Goal: Information Seeking & Learning: Learn about a topic

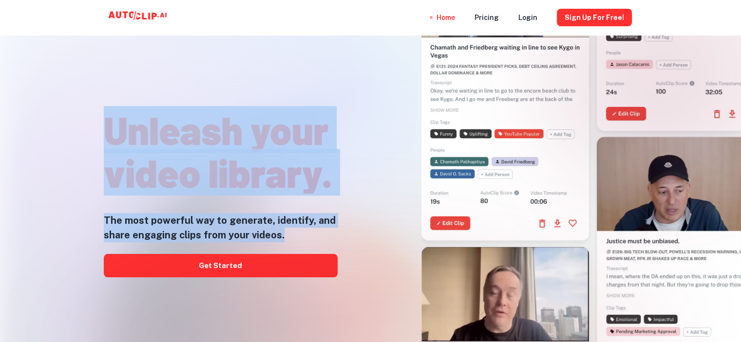
drag, startPoint x: 105, startPoint y: 122, endPoint x: 308, endPoint y: 229, distance: 229.6
click at [308, 229] on div "Unleash your video library. The most powerful way to generate, identify, and sh…" at bounding box center [221, 190] width 234 height 342
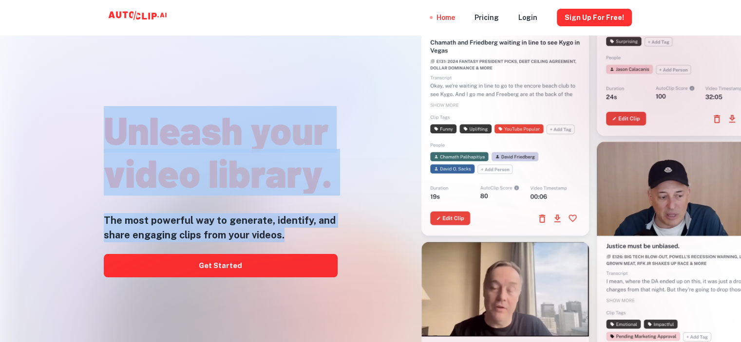
copy div "Unleash your video library. The most powerful way to generate, identify, and sh…"
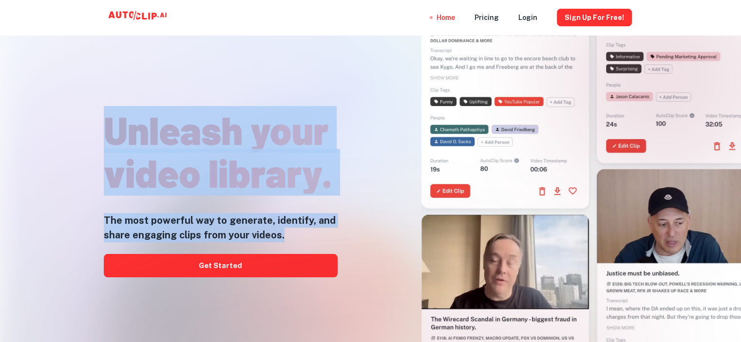
drag, startPoint x: 11, startPoint y: 33, endPoint x: 31, endPoint y: 36, distance: 20.6
click at [11, 35] on div "Home Pricing Login Sign Up for free!" at bounding box center [370, 17] width 741 height 35
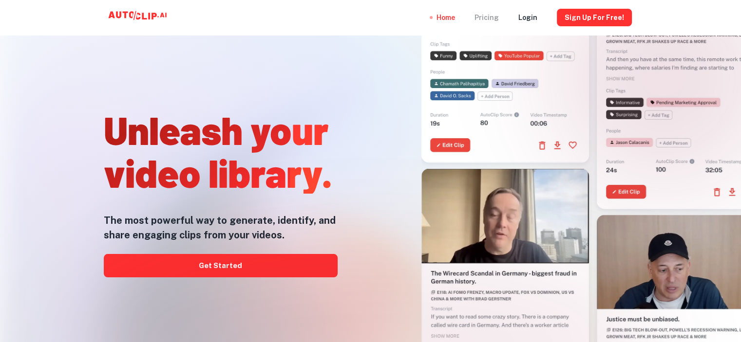
click at [498, 15] on div "Pricing" at bounding box center [486, 17] width 24 height 35
